Goal: Task Accomplishment & Management: Manage account settings

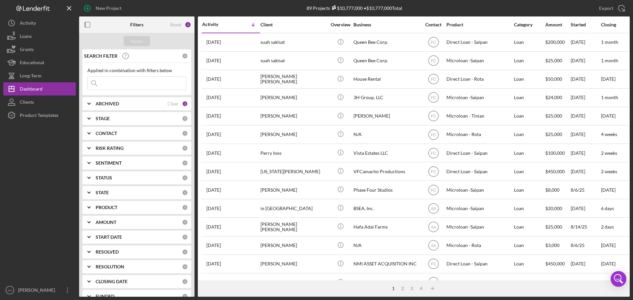
scroll to position [223, 0]
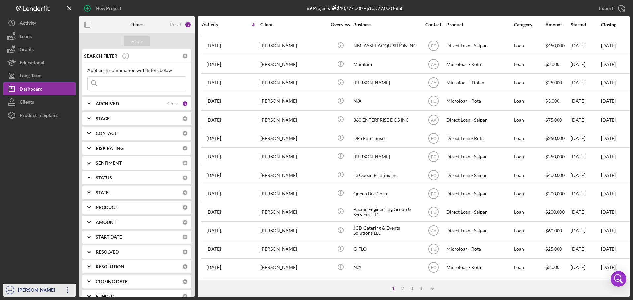
click at [23, 293] on div "[PERSON_NAME]" at bounding box center [37, 291] width 43 height 15
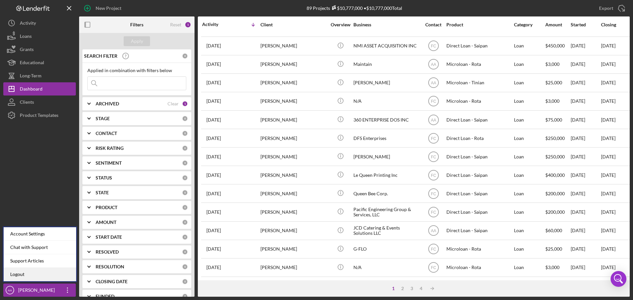
click at [35, 273] on link "Logout" at bounding box center [40, 275] width 73 height 14
